Goal: Information Seeking & Learning: Understand process/instructions

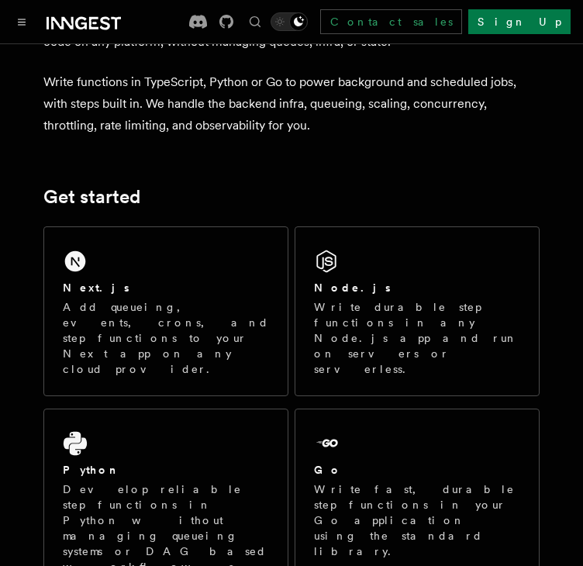
scroll to position [115, 0]
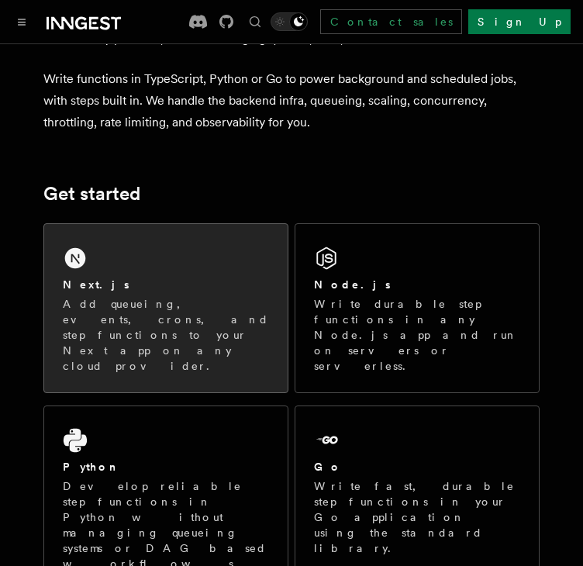
click at [98, 304] on p "Add queueing, events, crons, and step functions to your Next app on any cloud p…" at bounding box center [166, 334] width 206 height 77
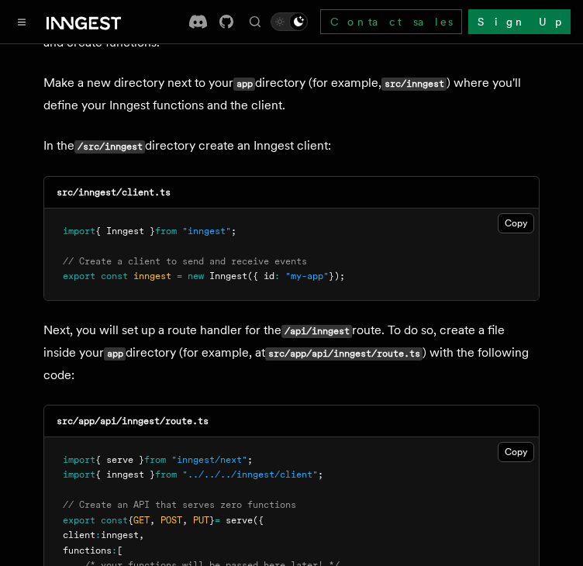
scroll to position [1940, 0]
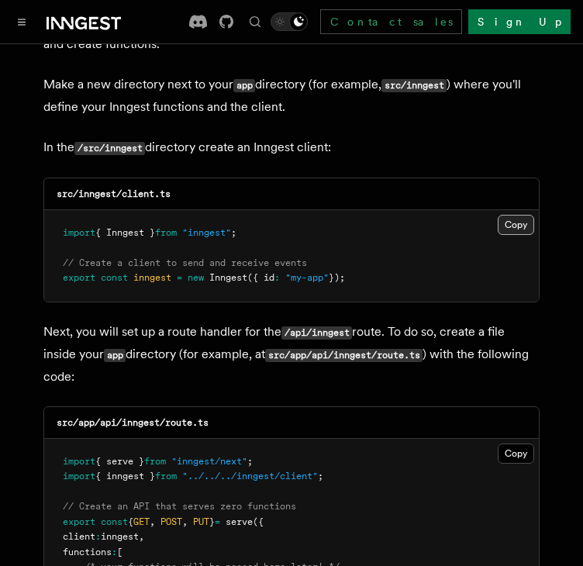
click at [507, 215] on button "Copy Copied" at bounding box center [515, 225] width 36 height 20
drag, startPoint x: 80, startPoint y: 150, endPoint x: 194, endPoint y: 153, distance: 114.7
click at [194, 178] on div "src/inngest/client.ts" at bounding box center [291, 194] width 494 height 32
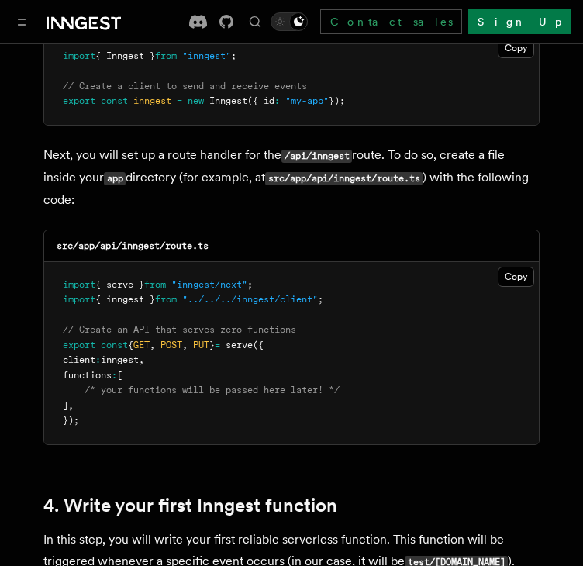
scroll to position [2116, 0]
drag, startPoint x: 55, startPoint y: 201, endPoint x: 214, endPoint y: 201, distance: 158.8
click at [214, 230] on div "src/app/api/inngest/route.ts" at bounding box center [291, 246] width 494 height 32
drag, startPoint x: 95, startPoint y: 201, endPoint x: 211, endPoint y: 205, distance: 116.3
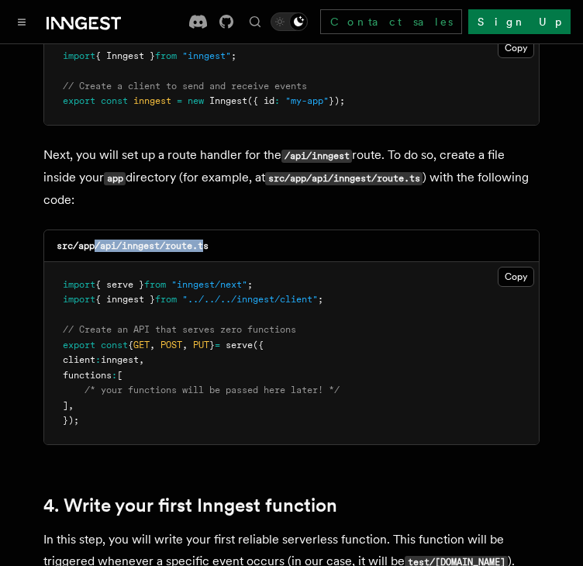
click at [208, 240] on code "src/app/api/inngest/route.ts" at bounding box center [133, 245] width 152 height 11
click at [508, 266] on button "Copy Copied" at bounding box center [515, 276] width 36 height 20
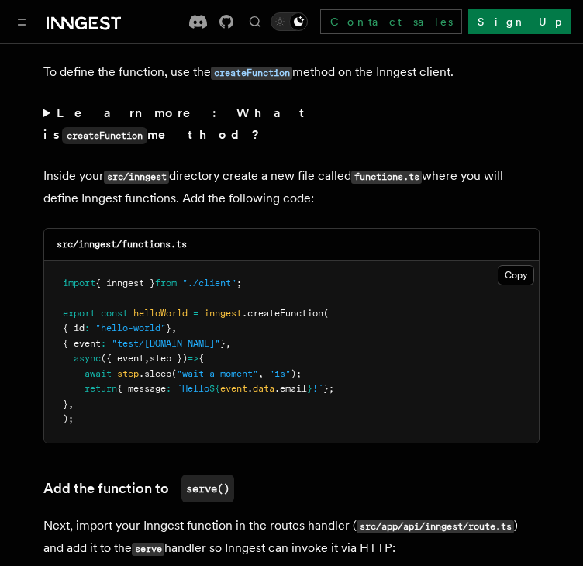
scroll to position [2680, 0]
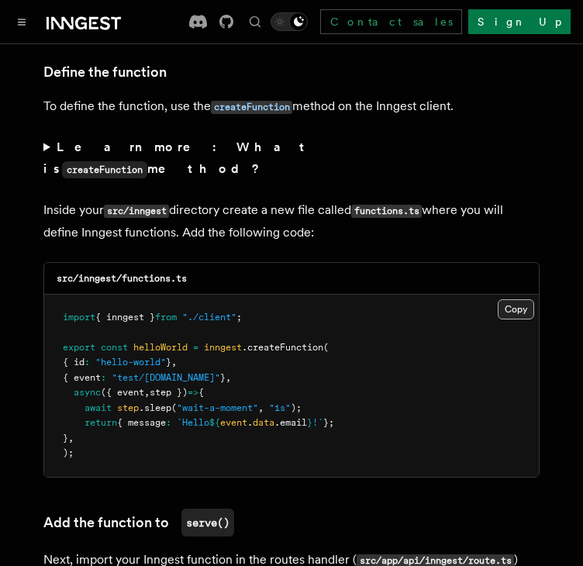
click at [509, 299] on button "Copy Copied" at bounding box center [515, 309] width 36 height 20
